Goal: Task Accomplishment & Management: Use online tool/utility

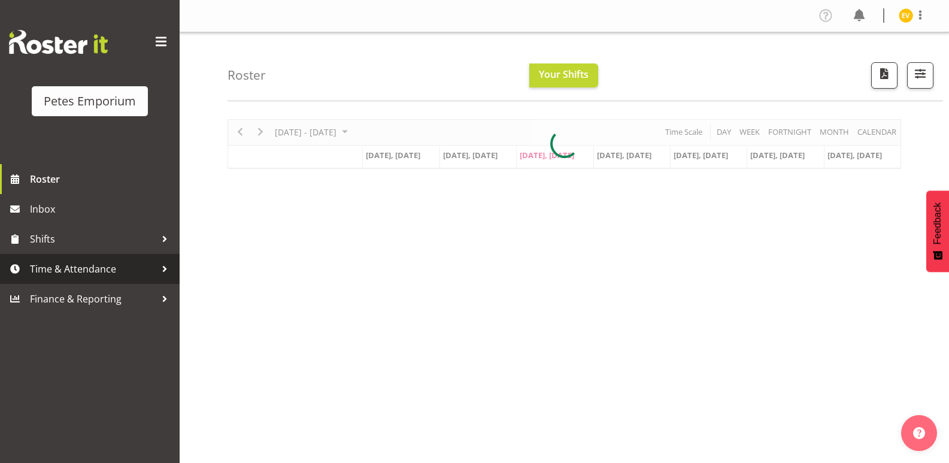
click at [83, 274] on span "Time & Attendance" at bounding box center [93, 269] width 126 height 18
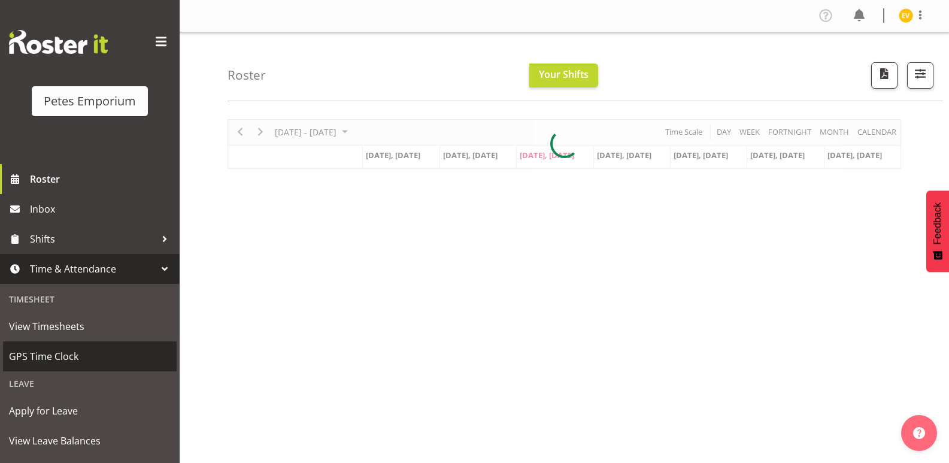
click at [62, 365] on span "GPS Time Clock" at bounding box center [90, 356] width 162 height 18
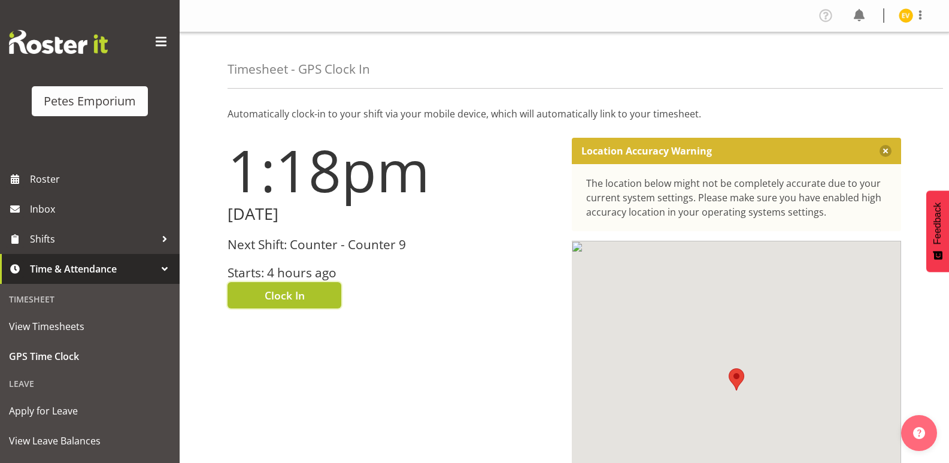
click at [281, 295] on span "Clock In" at bounding box center [285, 295] width 40 height 16
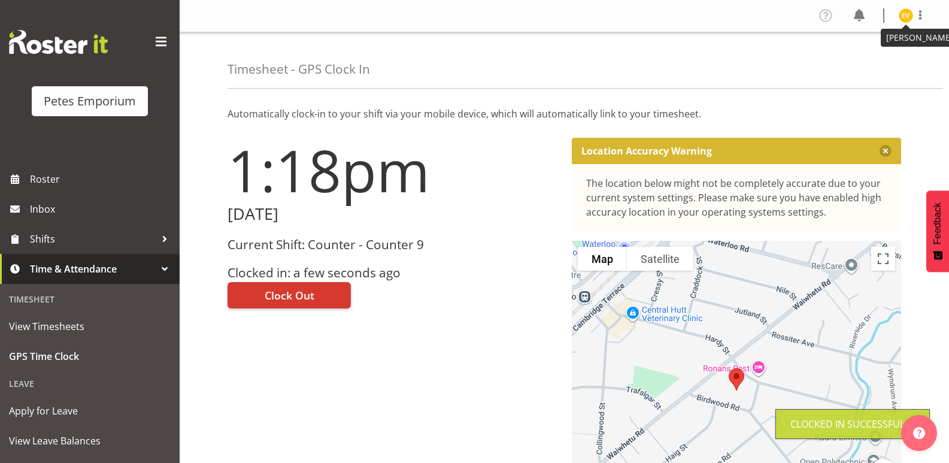
click at [911, 20] on img at bounding box center [906, 15] width 14 height 14
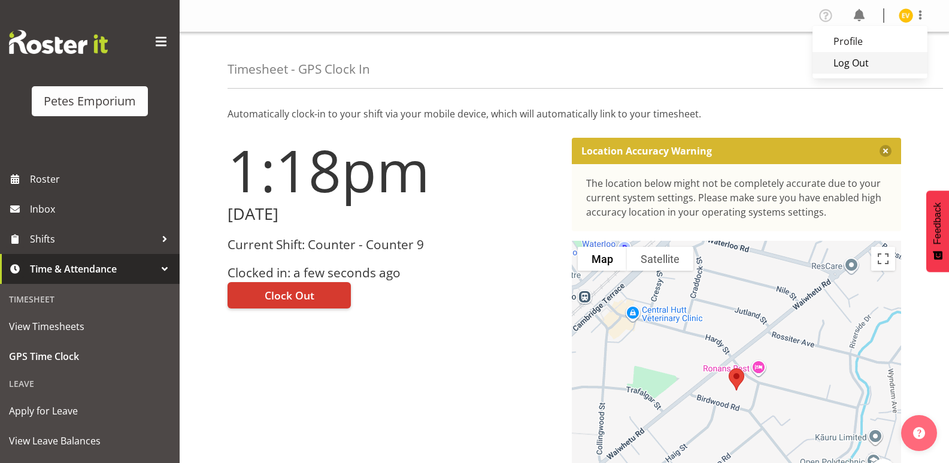
click at [882, 65] on link "Log Out" at bounding box center [869, 63] width 115 height 22
